Goal: Task Accomplishment & Management: Manage account settings

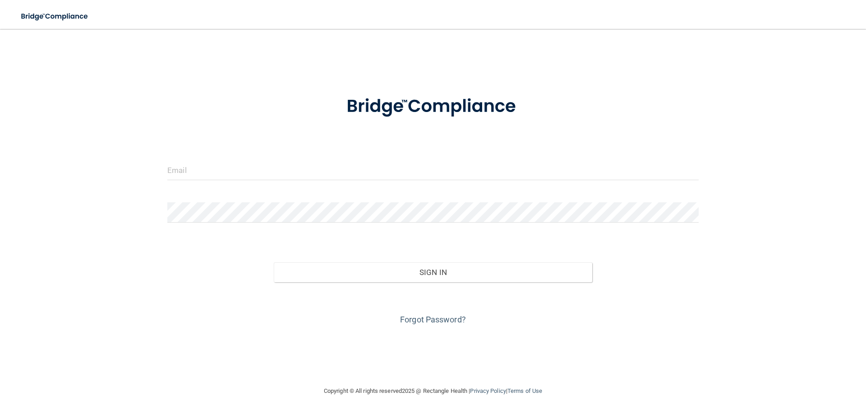
drag, startPoint x: 832, startPoint y: 0, endPoint x: 615, endPoint y: 50, distance: 222.2
click at [615, 50] on div "Invalid email/password. You don't have permission to access that page. Sign In …" at bounding box center [433, 207] width 830 height 338
click at [692, 76] on div "Invalid email/password. You don't have permission to access that page. Sign In …" at bounding box center [433, 207] width 830 height 338
click at [239, 174] on input "email" at bounding box center [433, 170] width 532 height 20
type input "[PERSON_NAME][EMAIL_ADDRESS][DOMAIN_NAME]"
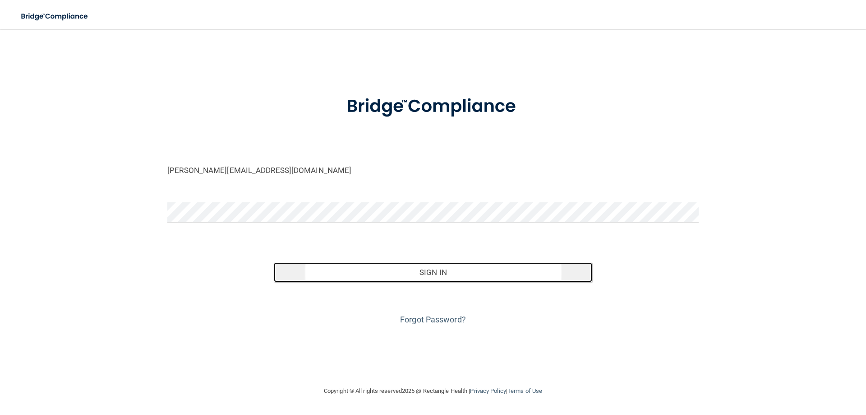
click at [502, 279] on button "Sign In" at bounding box center [433, 272] width 319 height 20
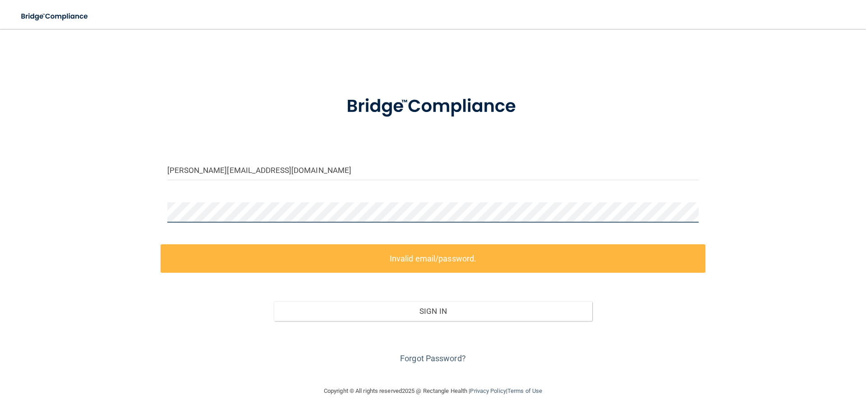
click at [51, 218] on div "courtney@hayseyecare.com Invalid email/password. You don't have permission to a…" at bounding box center [433, 207] width 830 height 338
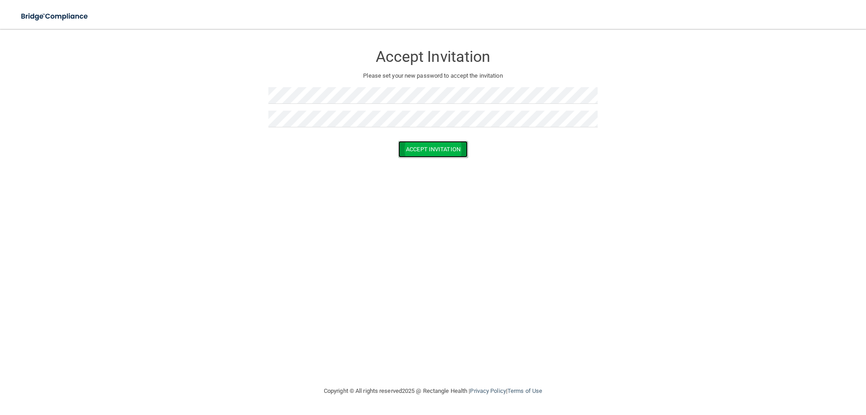
click at [422, 149] on button "Accept Invitation" at bounding box center [432, 149] width 69 height 17
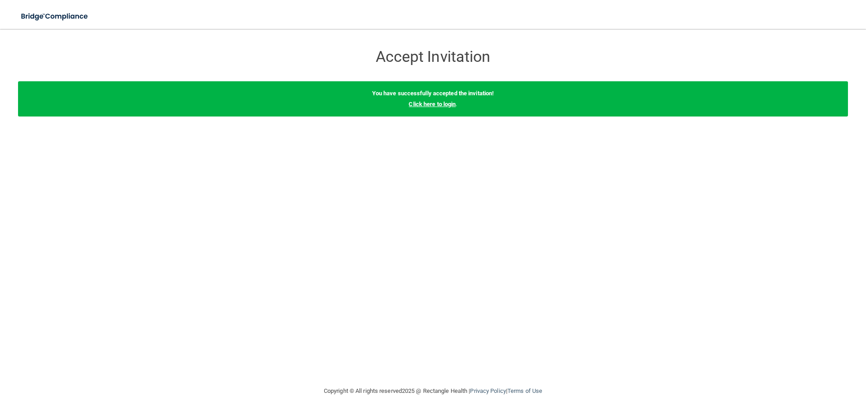
click at [448, 106] on link "Click here to login" at bounding box center [432, 104] width 47 height 7
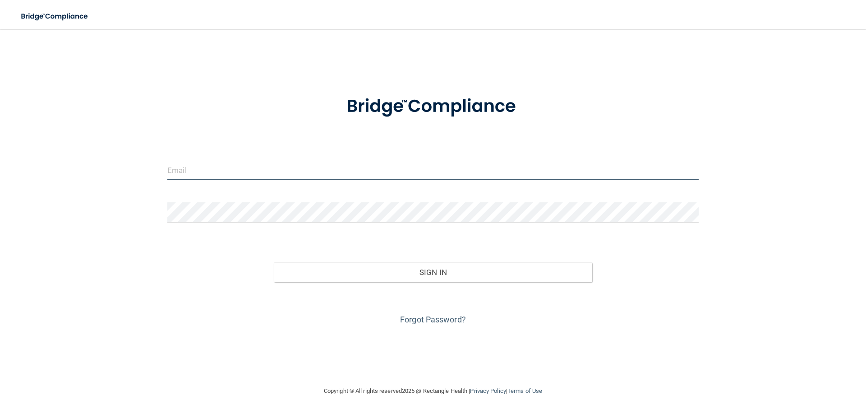
click at [292, 171] on input "email" at bounding box center [433, 170] width 532 height 20
type input "[PERSON_NAME][EMAIL_ADDRESS][DOMAIN_NAME]"
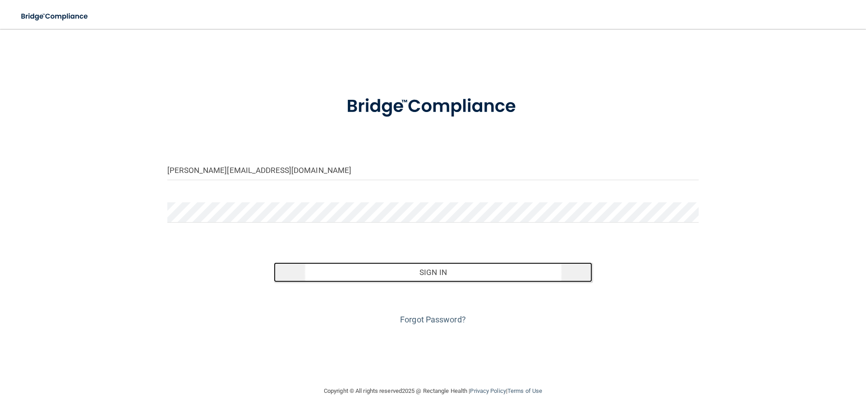
click at [459, 278] on button "Sign In" at bounding box center [433, 272] width 319 height 20
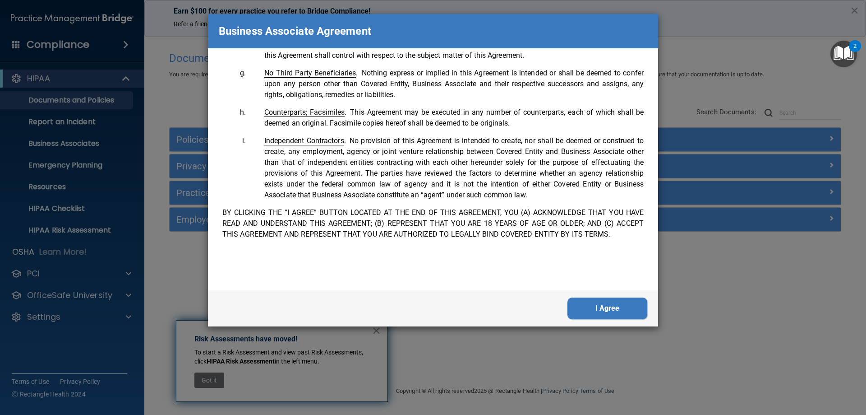
scroll to position [1840, 0]
click at [601, 299] on button "I Agree" at bounding box center [608, 308] width 80 height 22
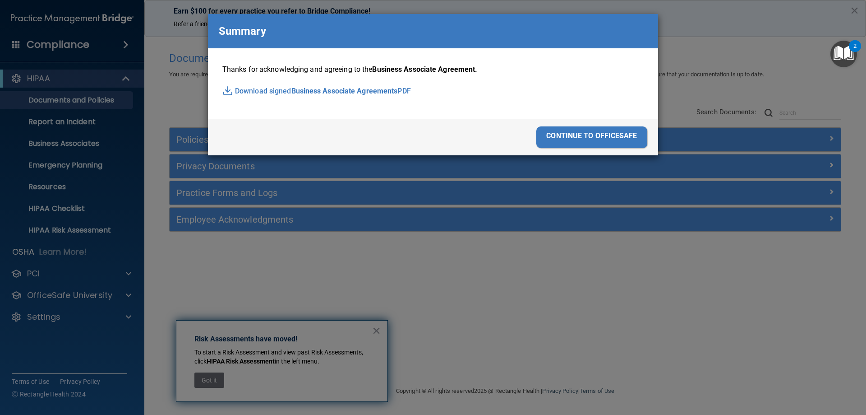
click at [604, 133] on div "continue to officesafe" at bounding box center [591, 137] width 111 height 22
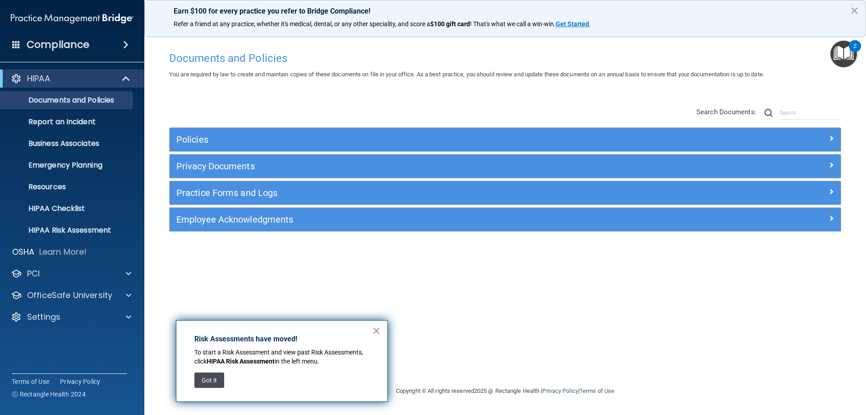
click at [217, 377] on button "Got it" at bounding box center [209, 379] width 30 height 15
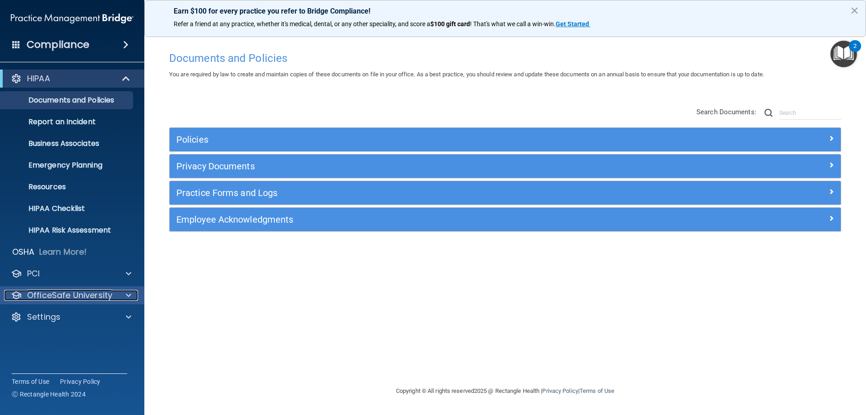
click at [132, 297] on div at bounding box center [127, 295] width 23 height 11
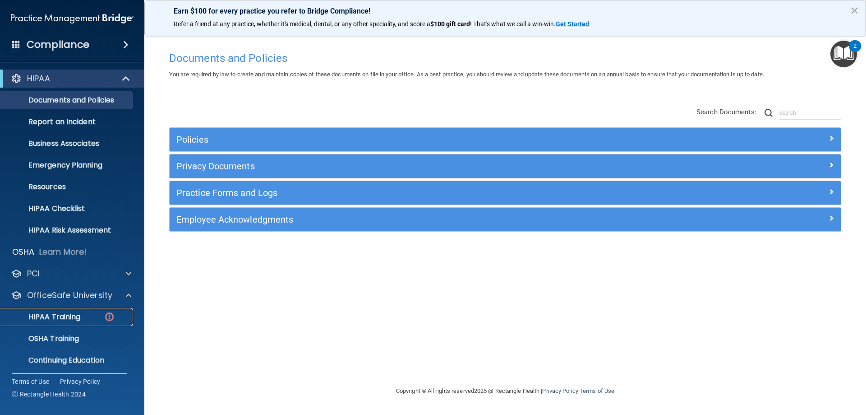
click at [104, 315] on img at bounding box center [109, 316] width 11 height 11
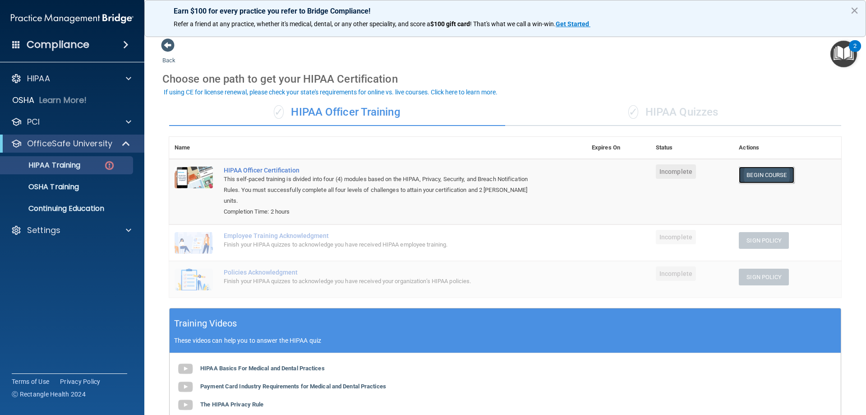
click at [771, 177] on link "Begin Course" at bounding box center [766, 174] width 55 height 17
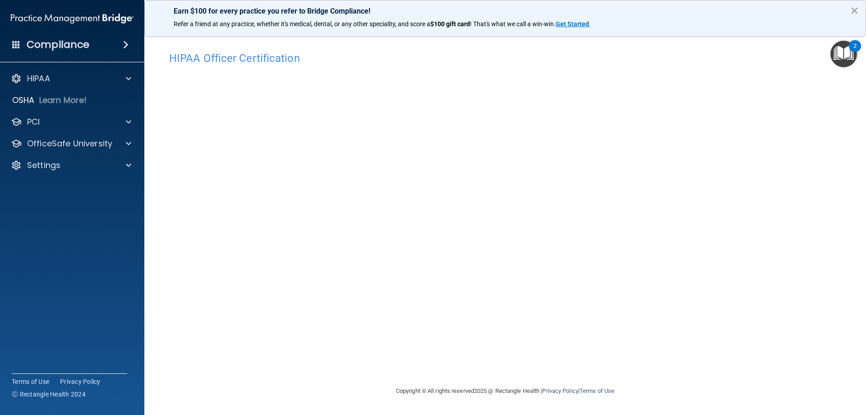
click at [855, 9] on button "×" at bounding box center [855, 10] width 9 height 14
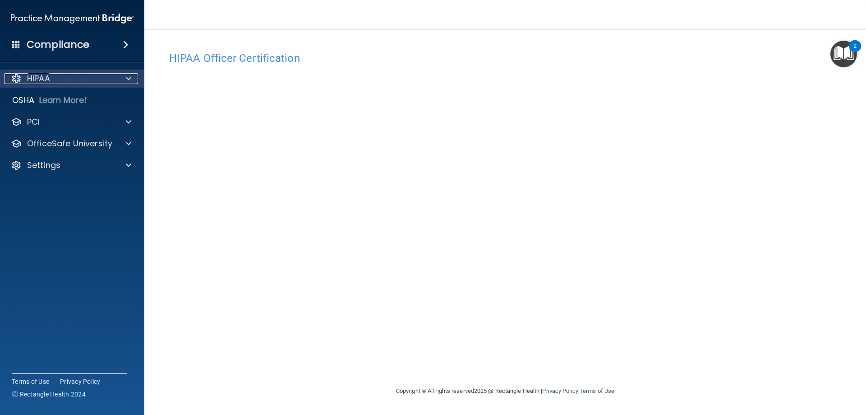
click at [131, 76] on span at bounding box center [128, 78] width 5 height 11
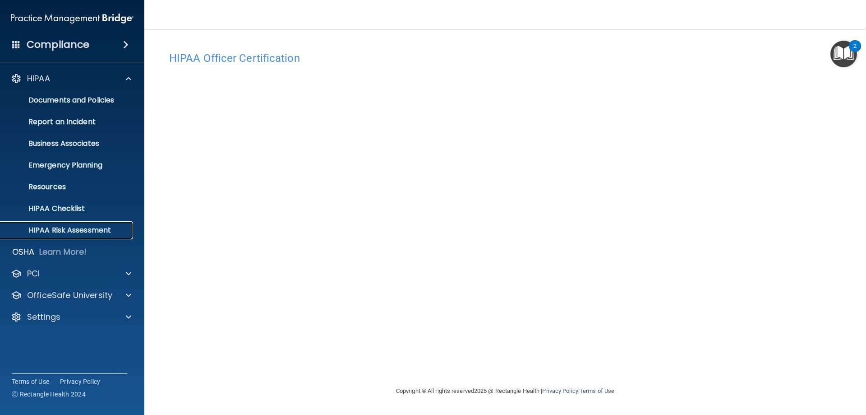
click at [93, 238] on link "HIPAA Risk Assessment" at bounding box center [62, 230] width 142 height 18
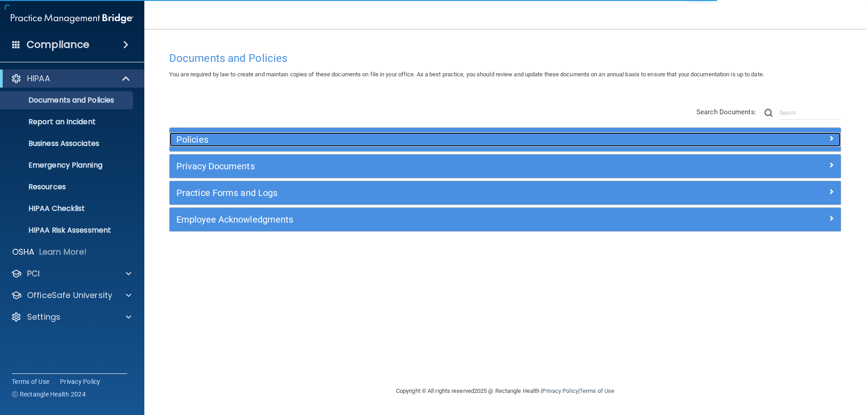
click at [253, 137] on h5 "Policies" at bounding box center [421, 139] width 490 height 10
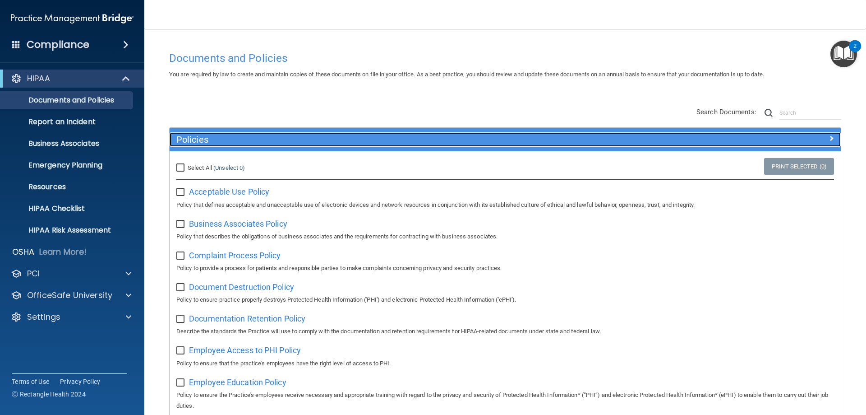
click at [253, 137] on h5 "Policies" at bounding box center [421, 139] width 490 height 10
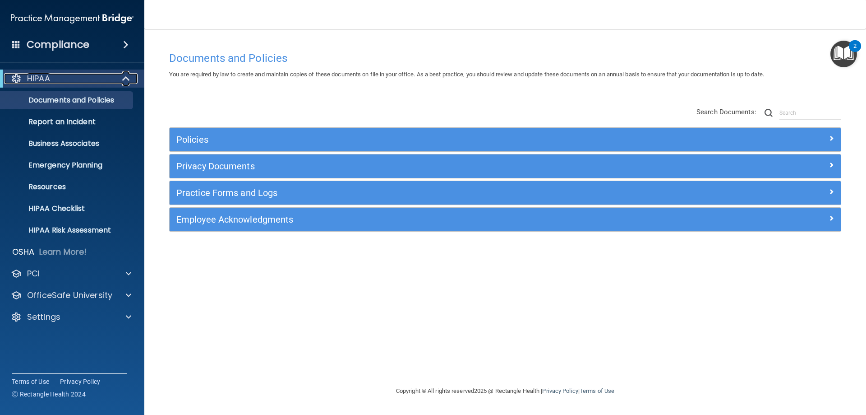
click at [97, 83] on div "HIPAA" at bounding box center [59, 78] width 111 height 11
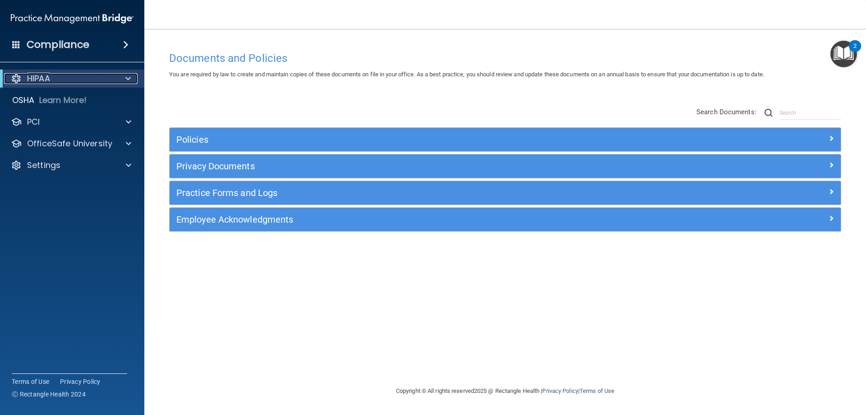
click at [97, 83] on div "HIPAA" at bounding box center [59, 78] width 111 height 11
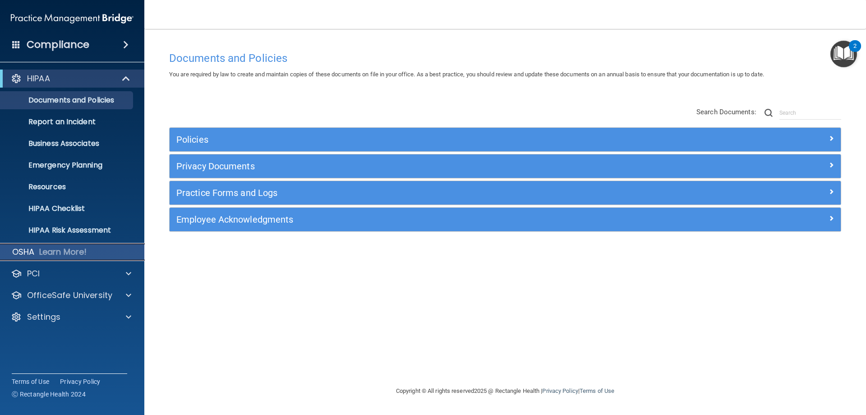
click at [120, 255] on div "OSHA Learn More!" at bounding box center [72, 252] width 158 height 18
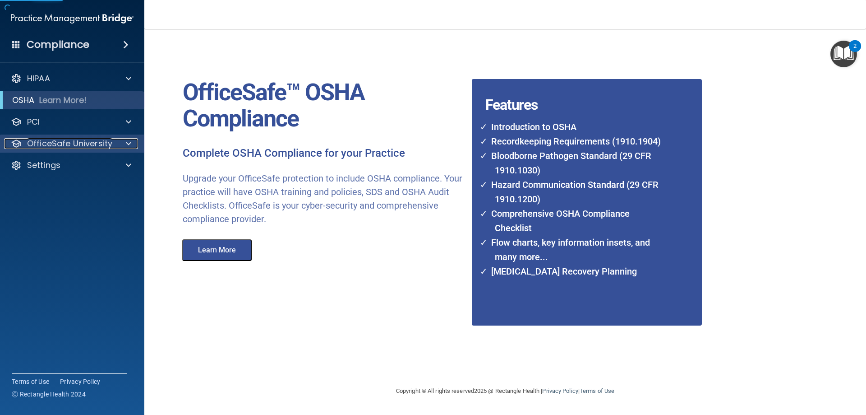
click at [88, 141] on p "OfficeSafe University" at bounding box center [69, 143] width 85 height 11
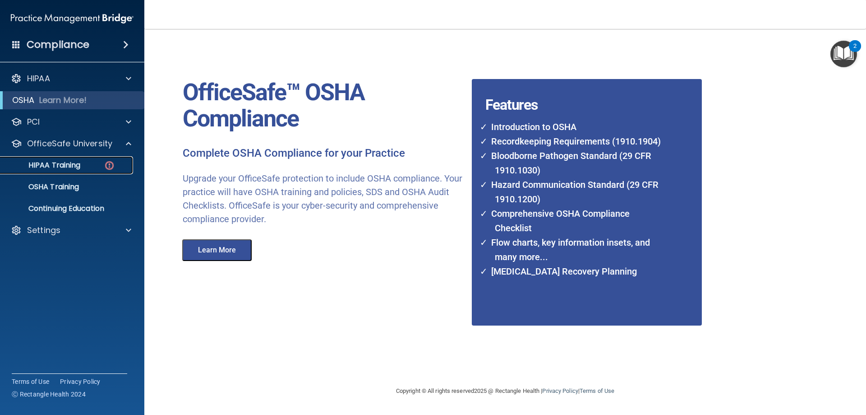
click at [83, 161] on div "HIPAA Training" at bounding box center [67, 165] width 123 height 9
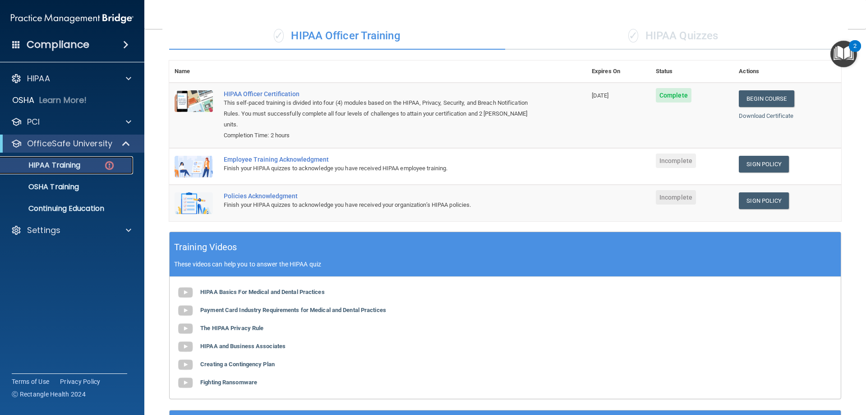
scroll to position [73, 0]
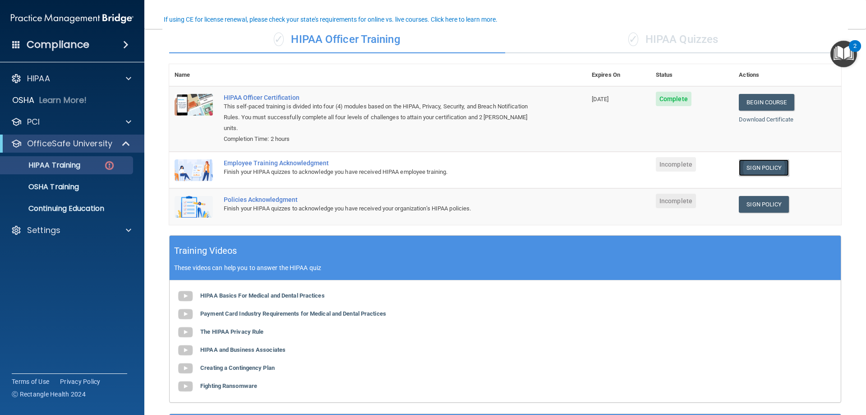
click at [768, 159] on link "Sign Policy" at bounding box center [764, 167] width 50 height 17
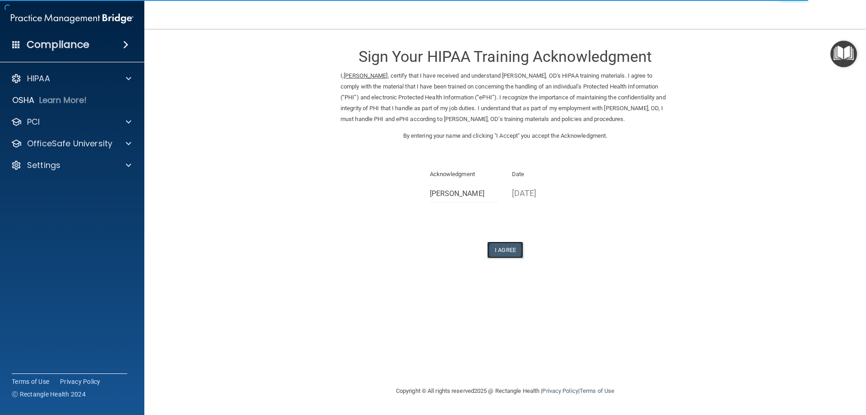
click at [513, 251] on button "I Agree" at bounding box center [505, 249] width 36 height 17
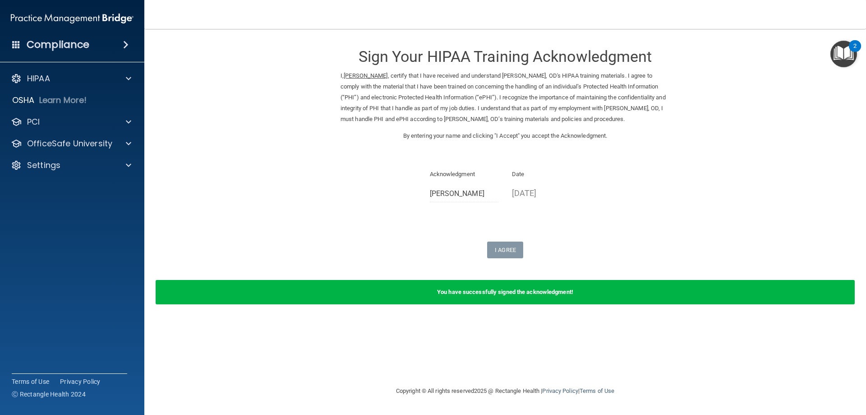
click at [666, 211] on div "Sign Your HIPAA Training Acknowledgment I, Courtney Augustine , certify that I …" at bounding box center [505, 148] width 329 height 220
click at [92, 75] on div "HIPAA" at bounding box center [60, 78] width 112 height 11
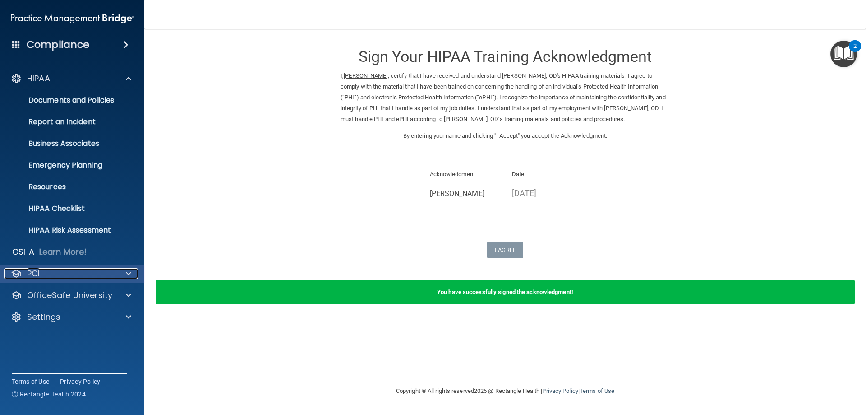
click at [83, 273] on div "PCI" at bounding box center [60, 273] width 112 height 11
click at [93, 292] on p "OfficeSafe University" at bounding box center [69, 295] width 85 height 11
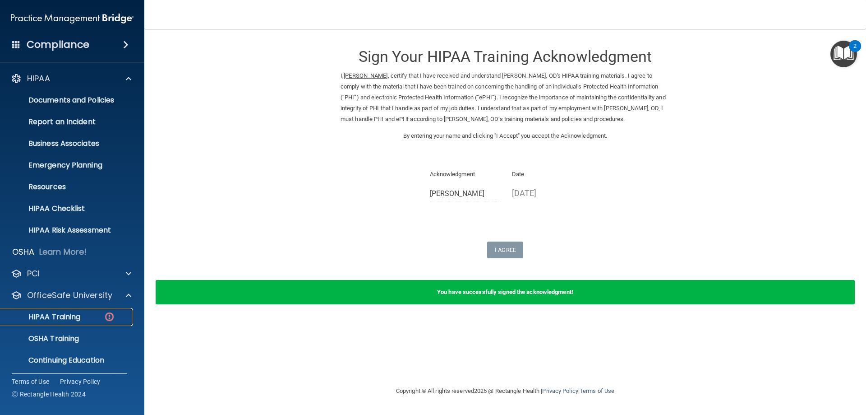
click at [92, 318] on div "HIPAA Training" at bounding box center [67, 316] width 123 height 9
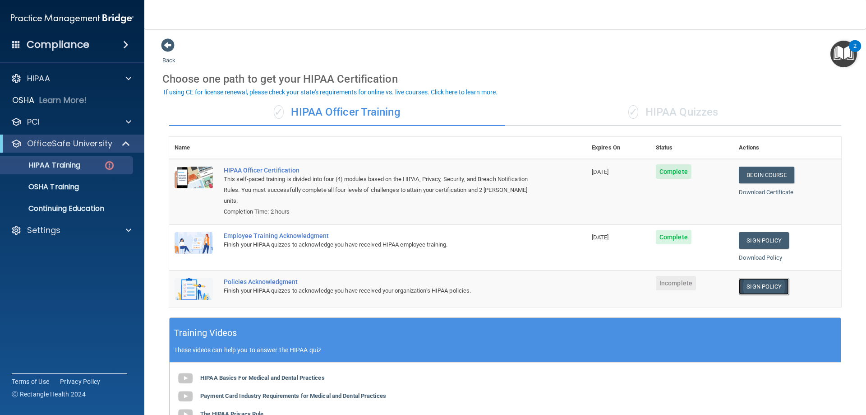
click at [746, 280] on link "Sign Policy" at bounding box center [764, 286] width 50 height 17
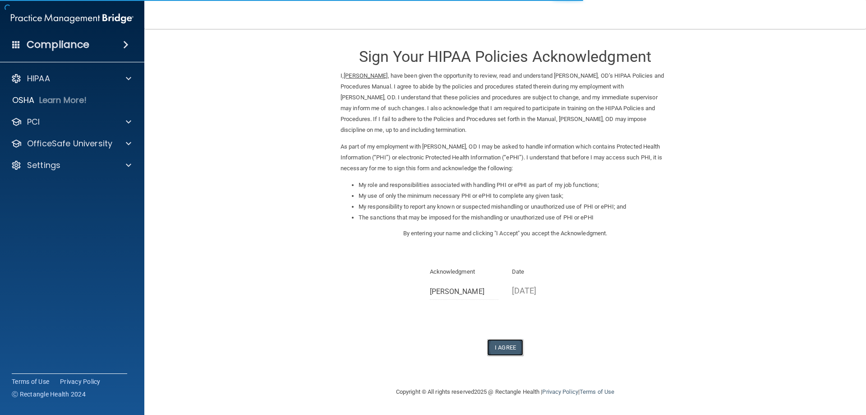
click at [511, 349] on button "I Agree" at bounding box center [505, 347] width 36 height 17
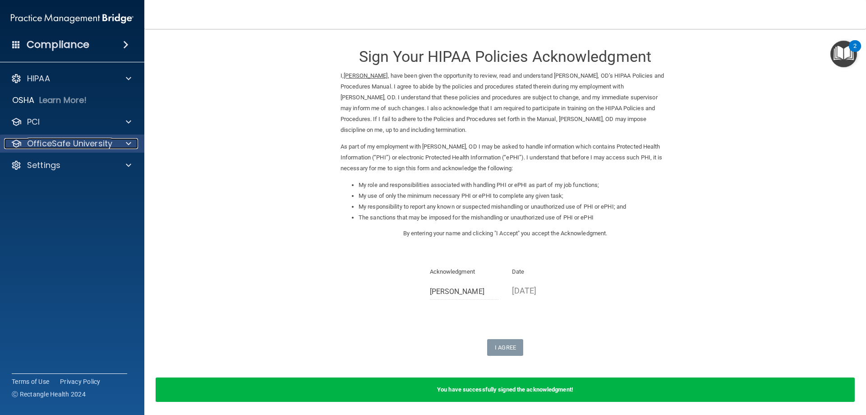
click at [79, 143] on p "OfficeSafe University" at bounding box center [69, 143] width 85 height 11
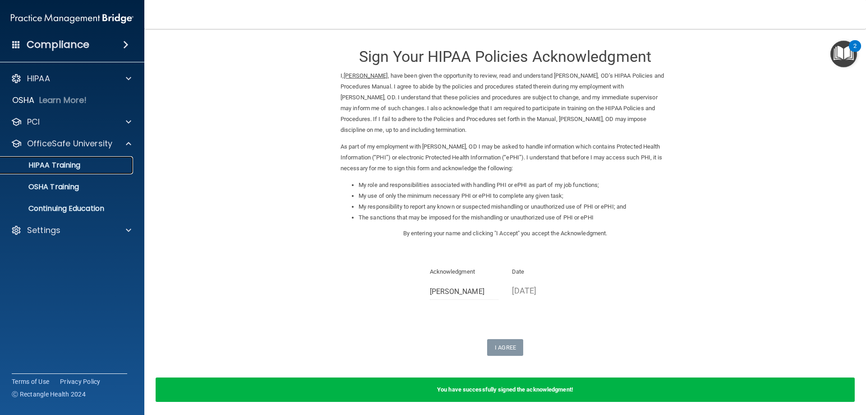
click at [74, 168] on p "HIPAA Training" at bounding box center [43, 165] width 74 height 9
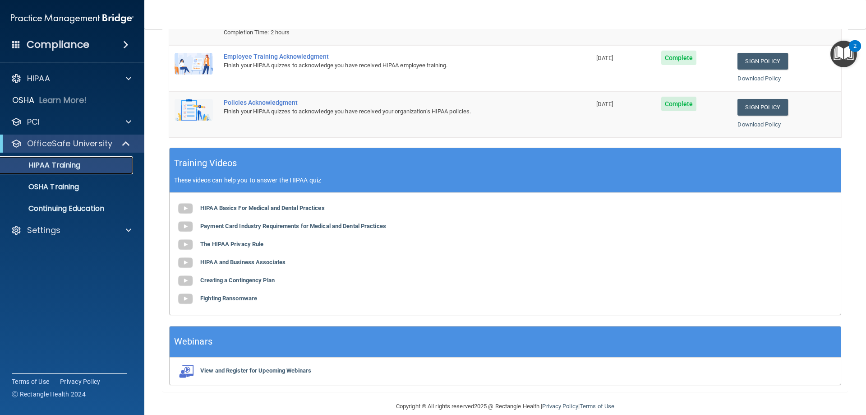
scroll to position [182, 0]
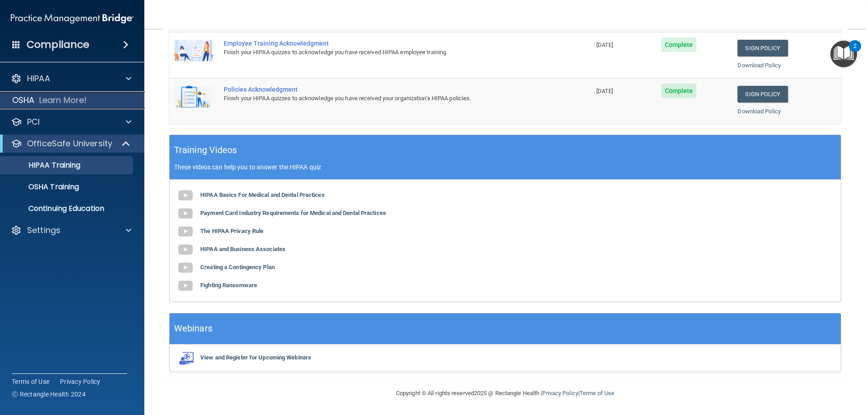
click at [60, 104] on p "Learn More!" at bounding box center [63, 100] width 48 height 11
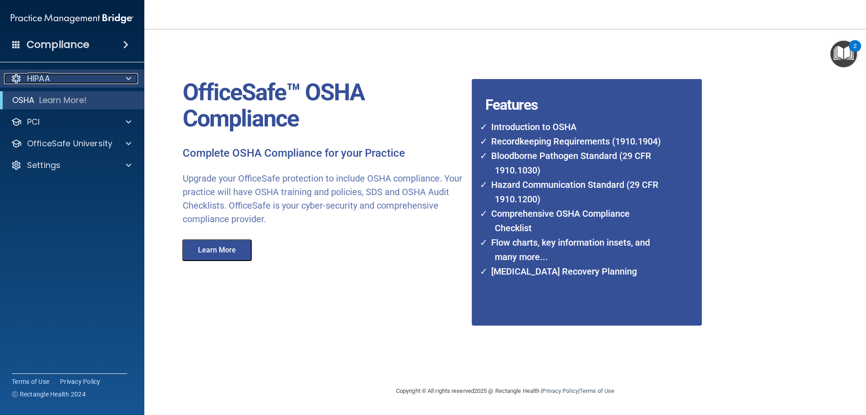
click at [65, 78] on div "HIPAA" at bounding box center [60, 78] width 112 height 11
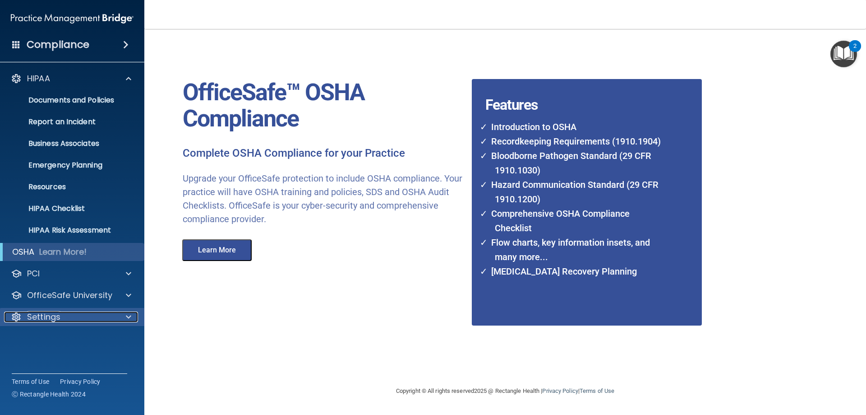
click at [63, 320] on div "Settings" at bounding box center [60, 316] width 112 height 11
click at [69, 338] on p "My Account" at bounding box center [67, 338] width 123 height 9
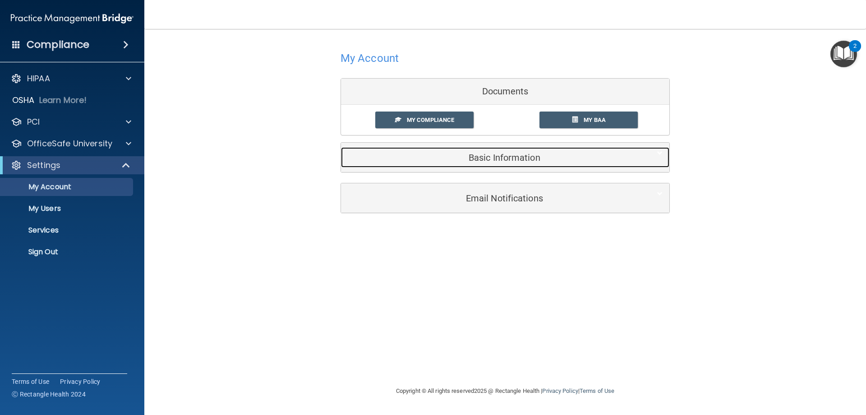
click at [492, 160] on h5 "Basic Information" at bounding box center [491, 158] width 287 height 10
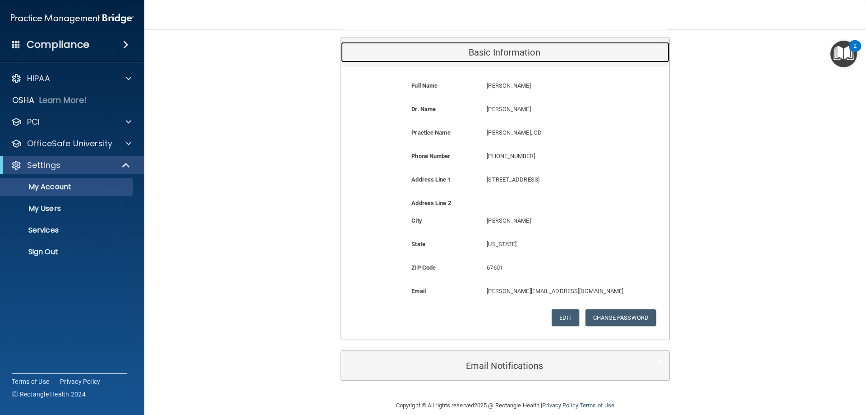
scroll to position [117, 0]
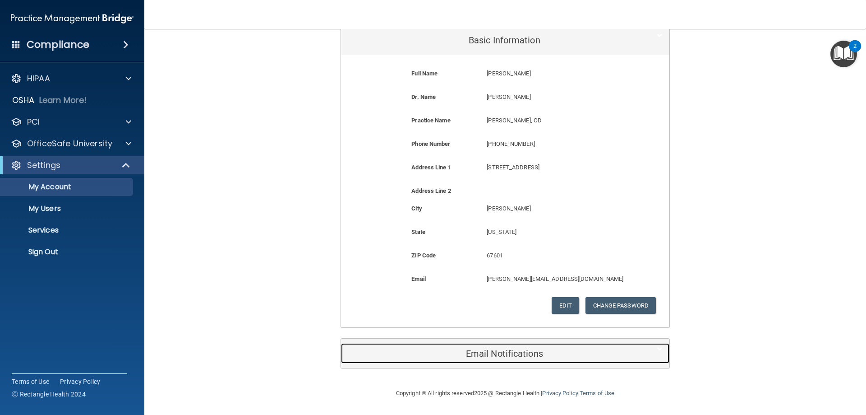
click at [511, 358] on h5 "Email Notifications" at bounding box center [491, 353] width 287 height 10
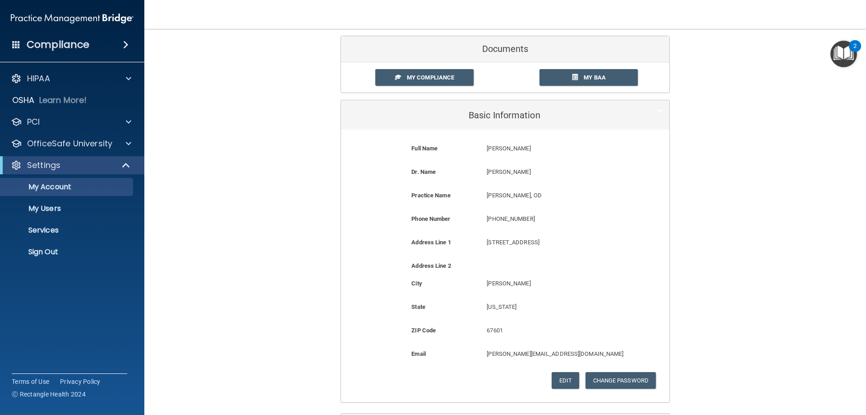
scroll to position [0, 0]
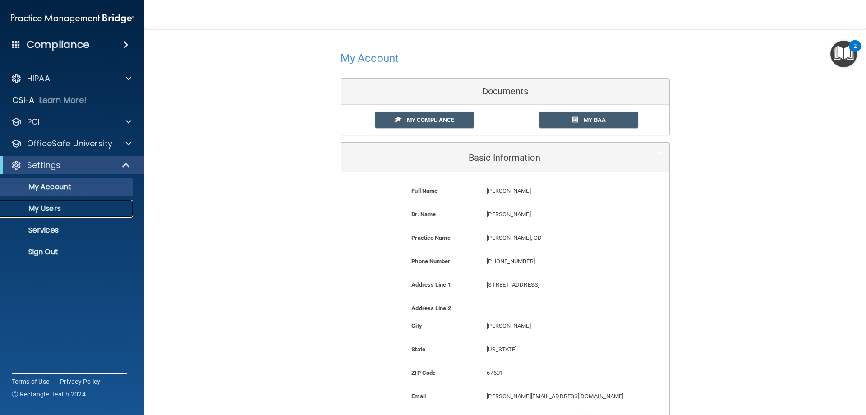
click at [91, 209] on p "My Users" at bounding box center [67, 208] width 123 height 9
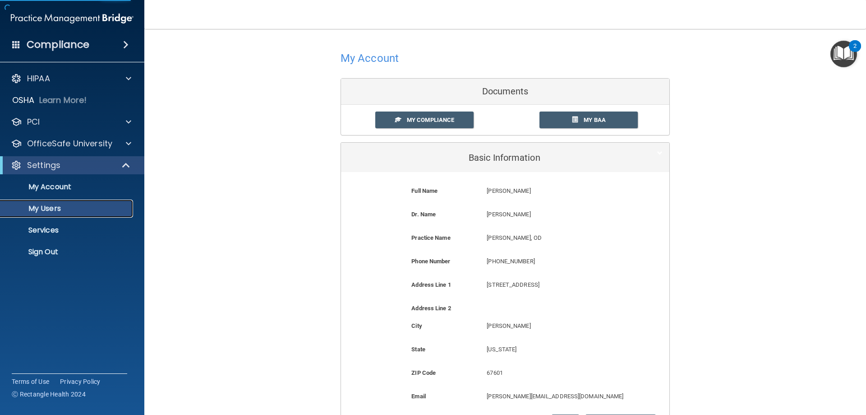
select select "20"
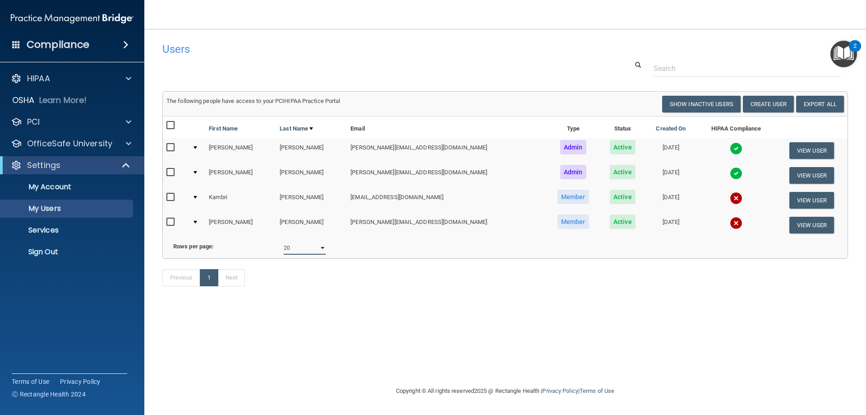
click at [317, 251] on select "10 20 30 40 all" at bounding box center [305, 248] width 42 height 14
click at [284, 248] on select "10 20 30 40 all" at bounding box center [305, 248] width 42 height 14
click at [59, 120] on div "PCI" at bounding box center [60, 121] width 112 height 11
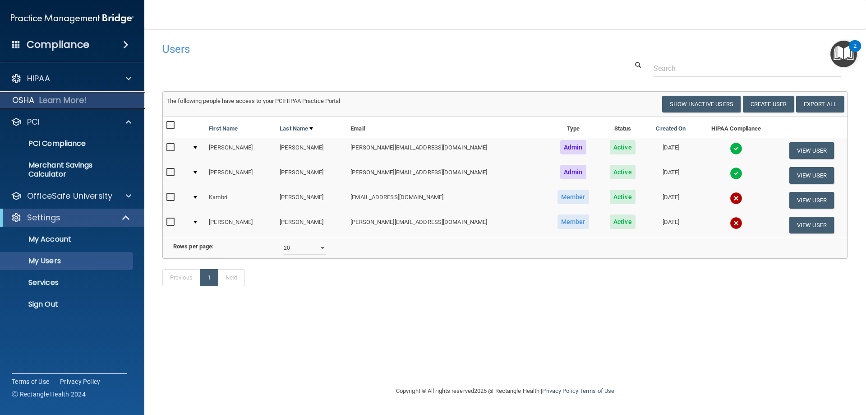
click at [66, 100] on p "Learn More!" at bounding box center [63, 100] width 48 height 11
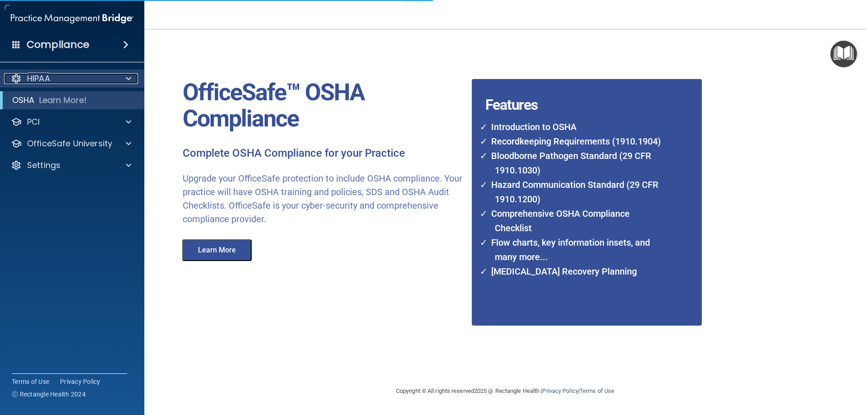
click at [68, 78] on div "HIPAA" at bounding box center [60, 78] width 112 height 11
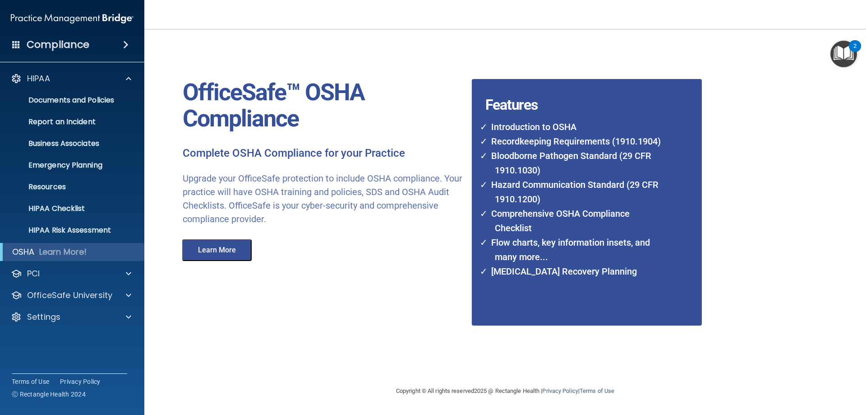
click at [124, 46] on span at bounding box center [125, 44] width 5 height 11
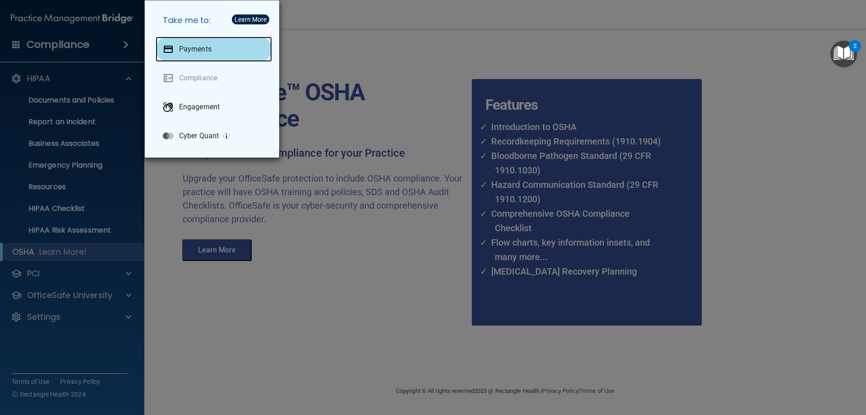
click at [208, 51] on p "Payments" at bounding box center [195, 49] width 32 height 9
click at [303, 45] on div "Take me to: Payments Compliance Engagement Cyber Quant" at bounding box center [433, 207] width 866 height 415
